Goal: Register for event/course

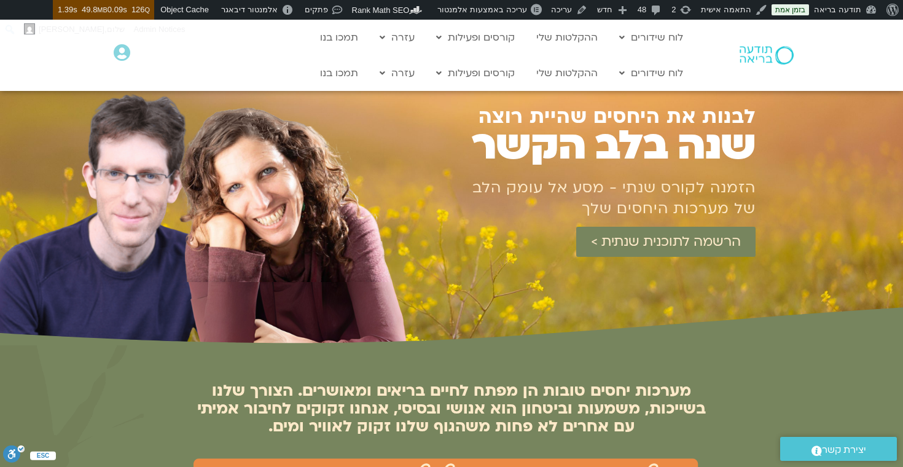
click at [480, 238] on div "הרשמה לתוכנית שנתית >" at bounding box center [583, 242] width 343 height 30
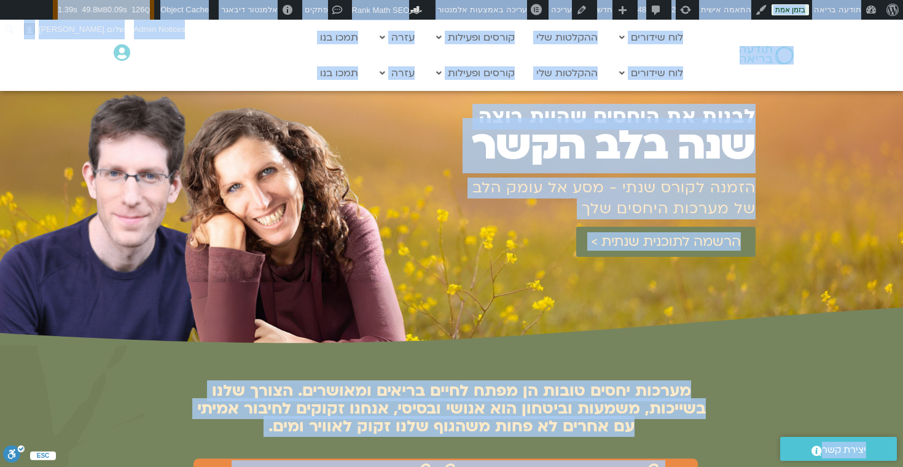
click at [660, 131] on h1 "שנה בלב הקשר" at bounding box center [583, 145] width 343 height 37
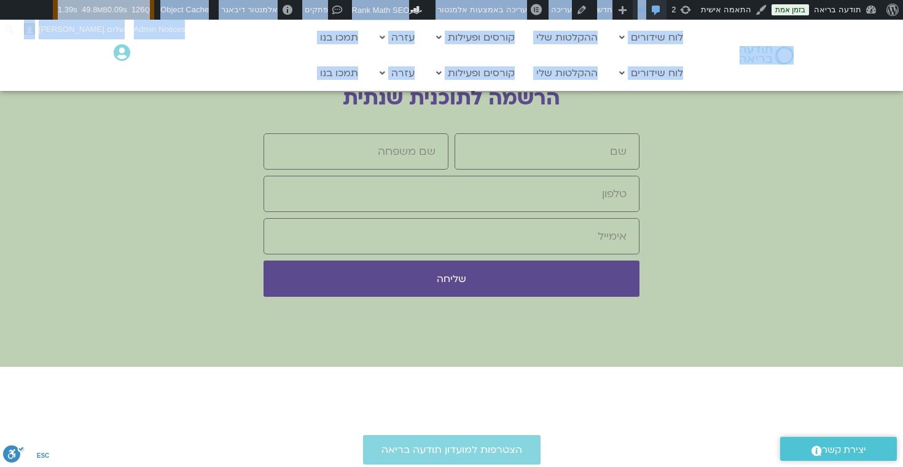
scroll to position [6904, 0]
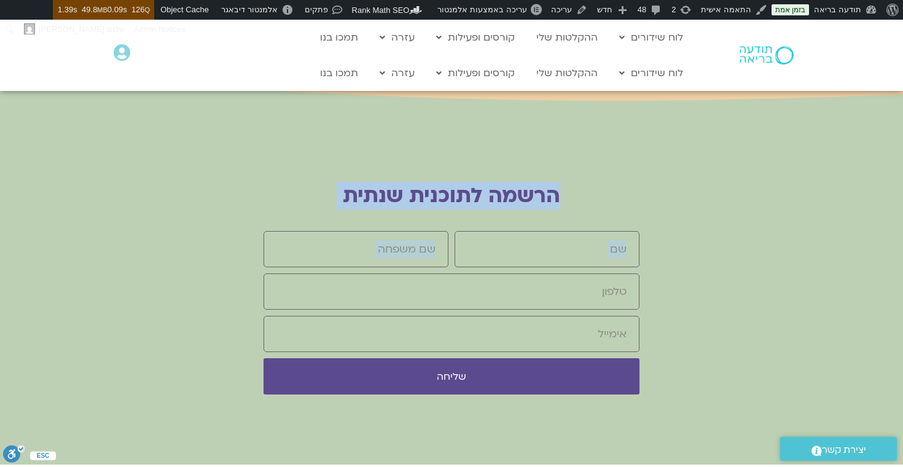
drag, startPoint x: 759, startPoint y: 105, endPoint x: 663, endPoint y: 185, distance: 124.3
copy div "לבנות את היחסים שהיית רוצה שנה בלב הקשר הזמנה לקורס שנתי - מסע אל עומק הלב של מ…"
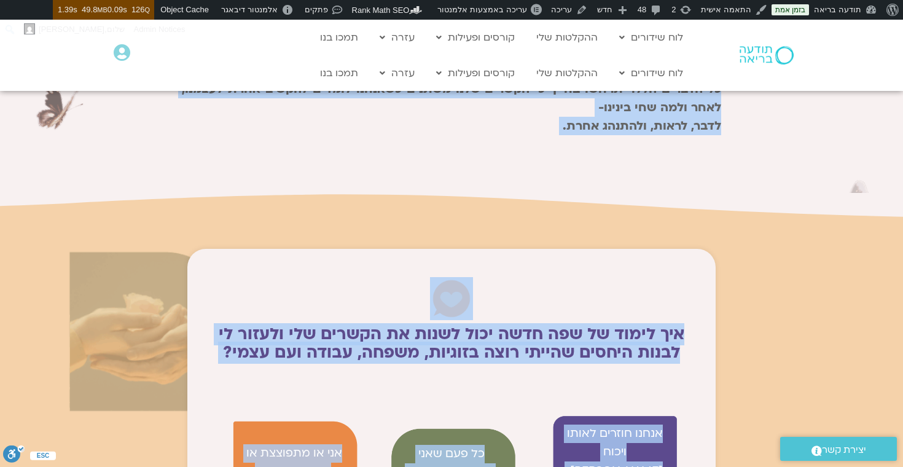
scroll to position [0, 0]
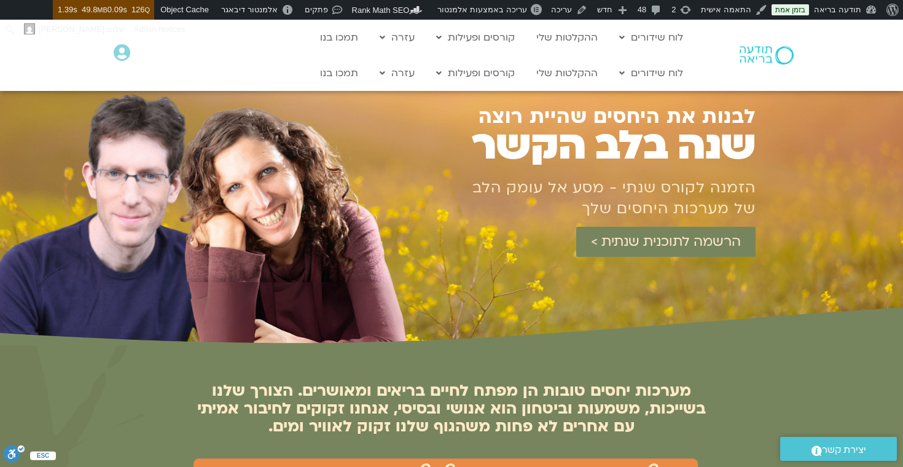
click at [456, 330] on div "לבנות את היחסים שהיית רוצה שנה בלב הקשר הזמנה לקורס שנתי - מסע אל עומק הלב של מ…" at bounding box center [451, 205] width 608 height 279
click at [617, 144] on h1 "שנה בלב הקשר" at bounding box center [583, 145] width 343 height 37
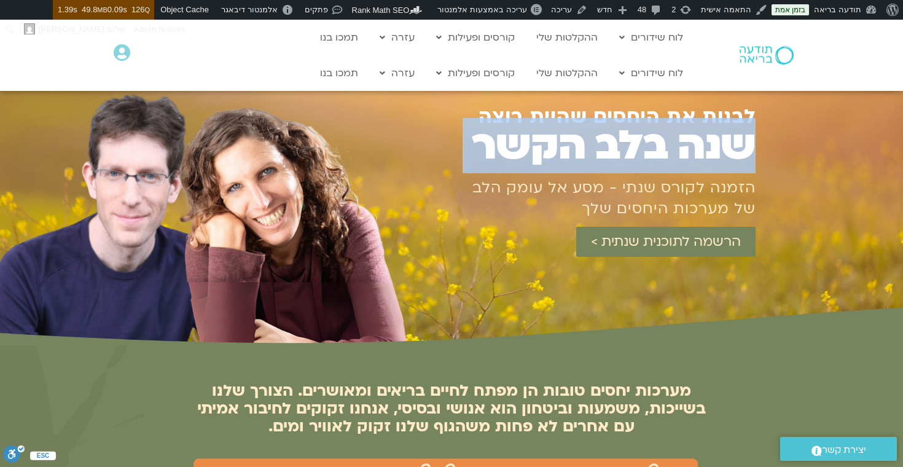
click at [617, 144] on h1 "שנה בלב הקשר" at bounding box center [583, 145] width 343 height 37
click at [582, 251] on link "הרשמה לתוכנית שנתית >" at bounding box center [665, 242] width 179 height 30
